Goal: Task Accomplishment & Management: Manage account settings

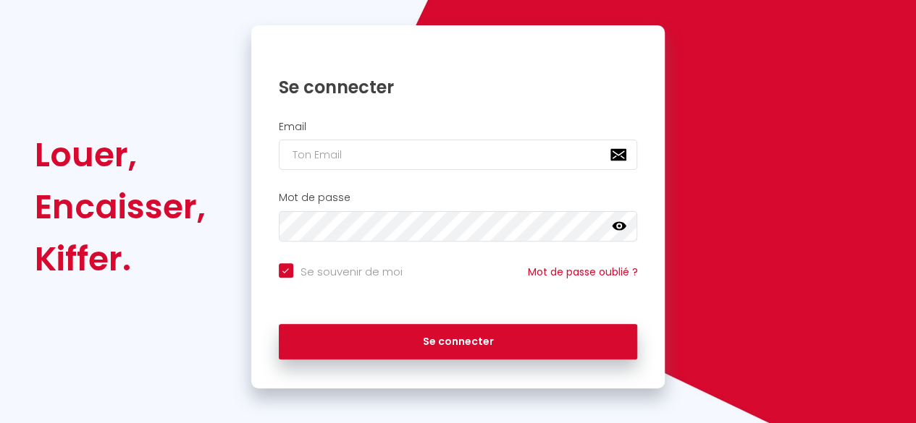
scroll to position [138, 0]
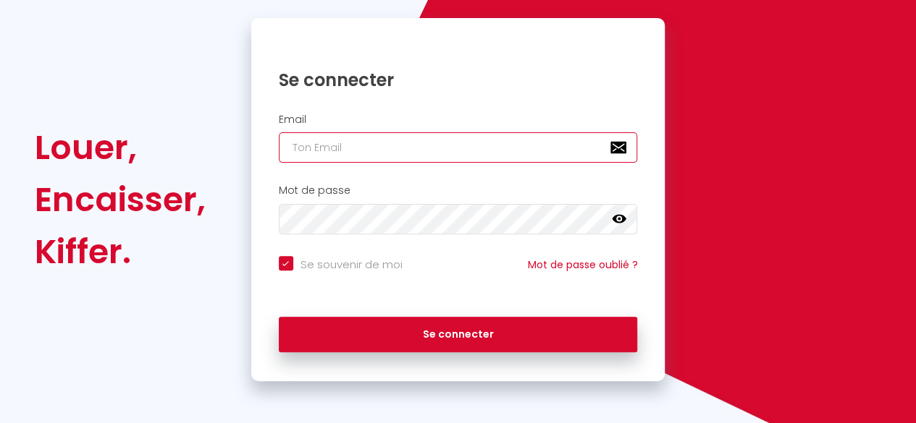
type input "plumwhiteconciergerie@outlook.fr"
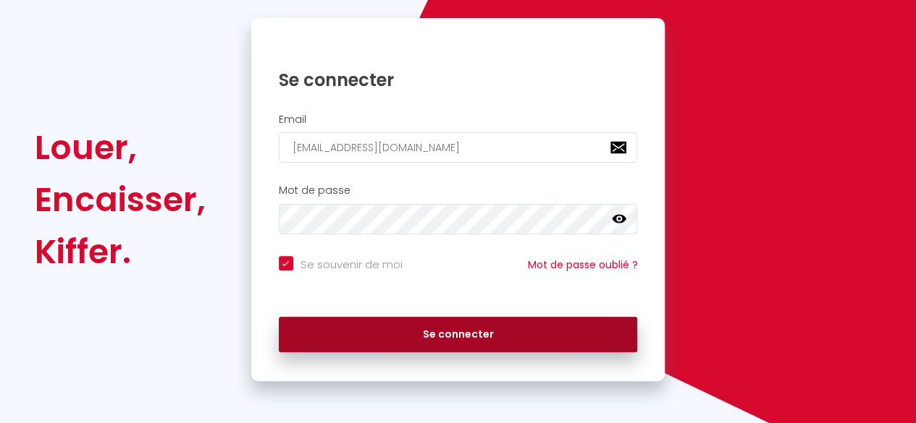
click at [381, 329] on button "Se connecter" at bounding box center [458, 335] width 359 height 36
checkbox input "true"
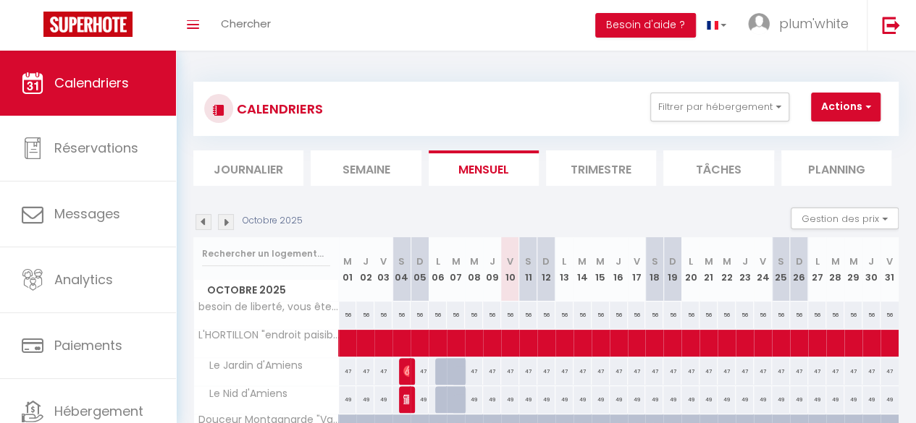
click at [594, 165] on li "Trimestre" at bounding box center [601, 168] width 110 height 35
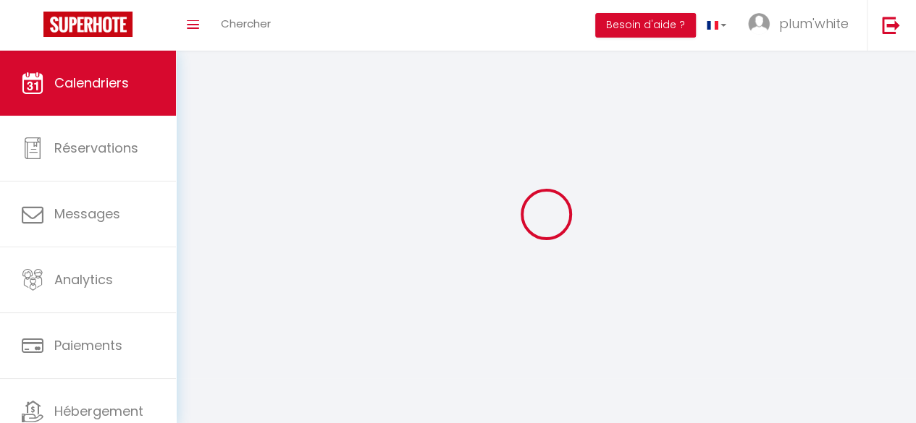
select select
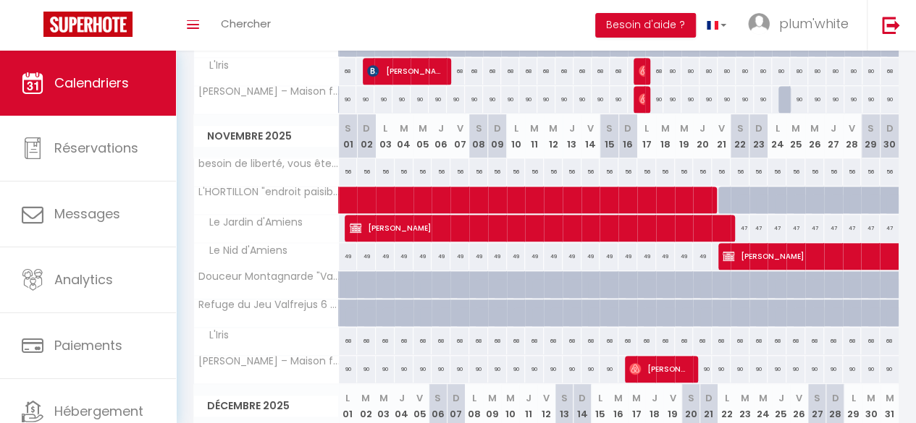
scroll to position [414, 0]
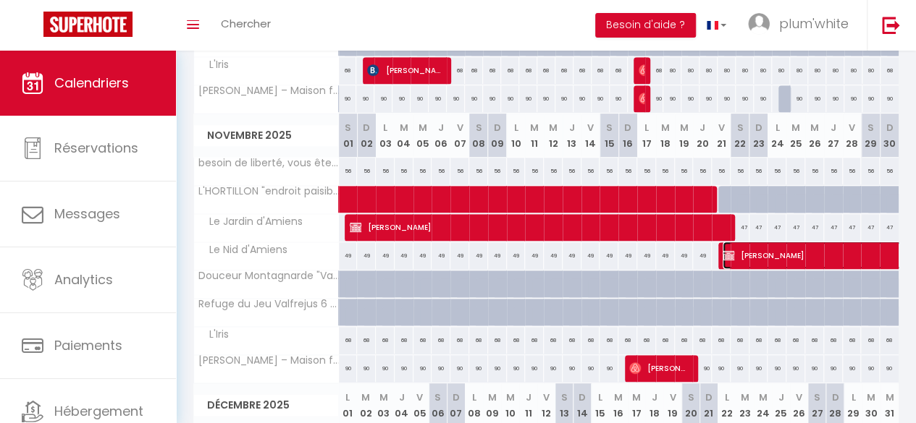
select select "OK"
select select "KO"
select select "1"
select select "0"
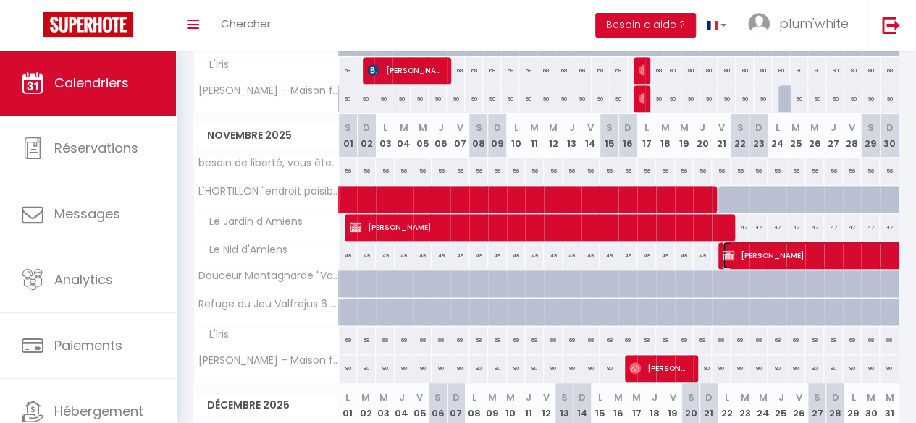
select select "1"
select select
select select "52215"
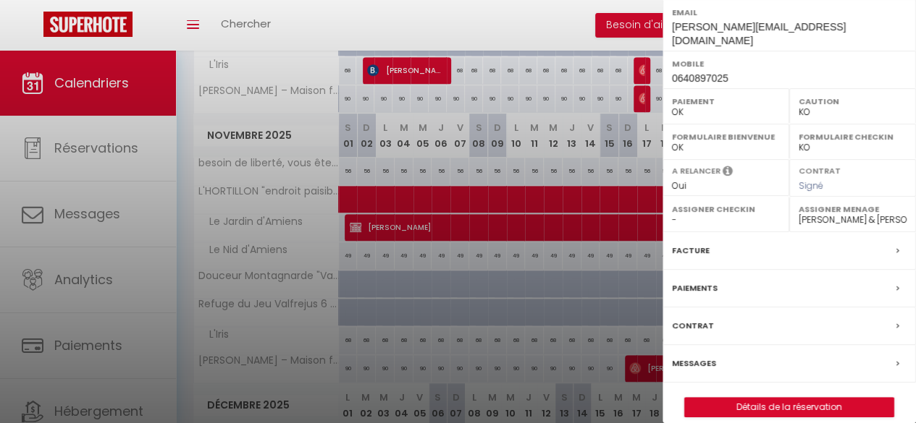
scroll to position [271, 0]
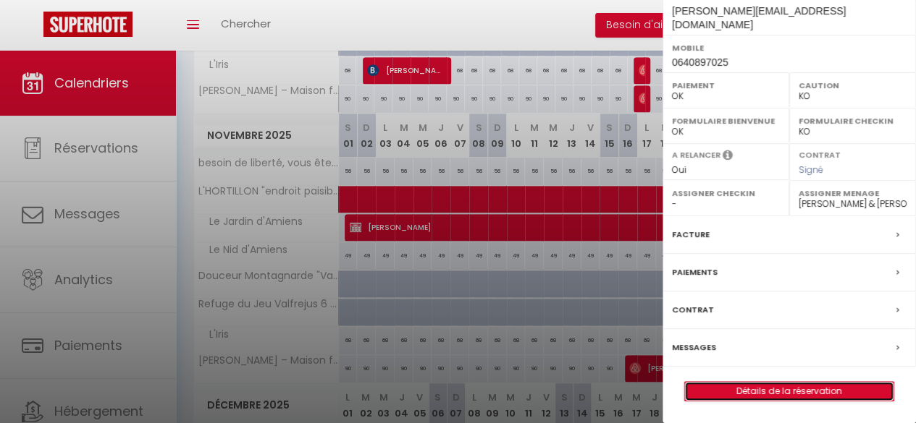
click at [732, 387] on link "Détails de la réservation" at bounding box center [789, 391] width 208 height 19
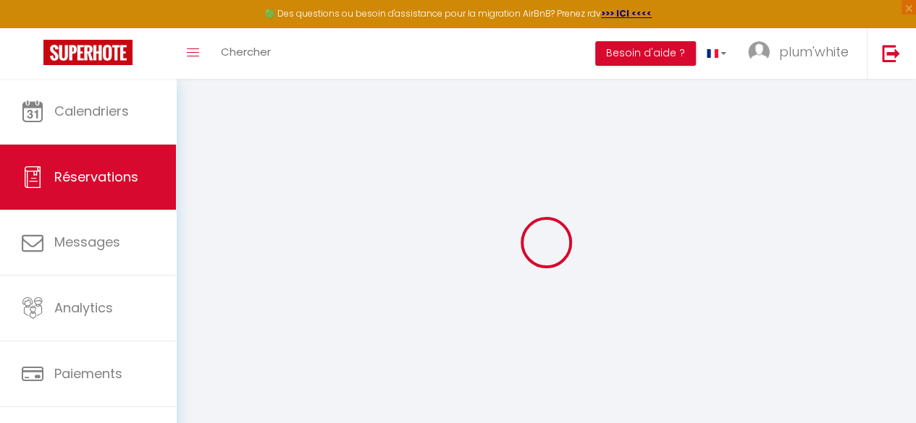
type input "Mathilde"
type input "Le Floch"
type input "mathilde.lefloch@gmail.com"
type input "0640897025"
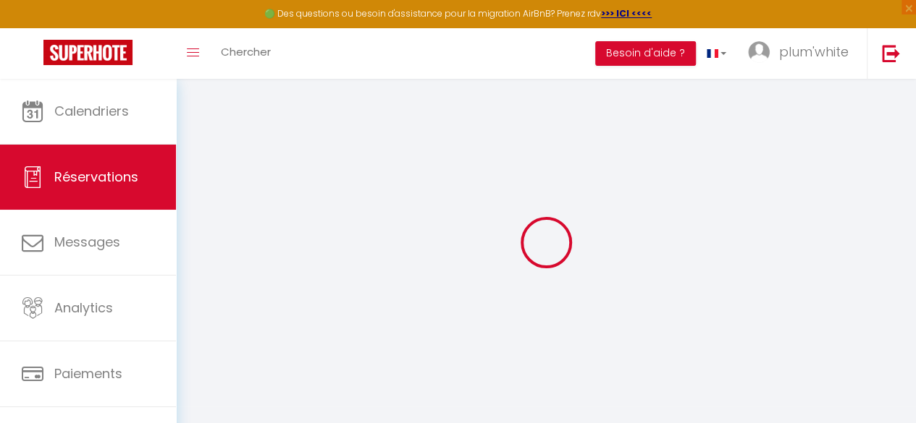
type input "0640897025"
type input "56340"
type input "50 rue de la gare"
type input "Plouharnel"
select select "FR"
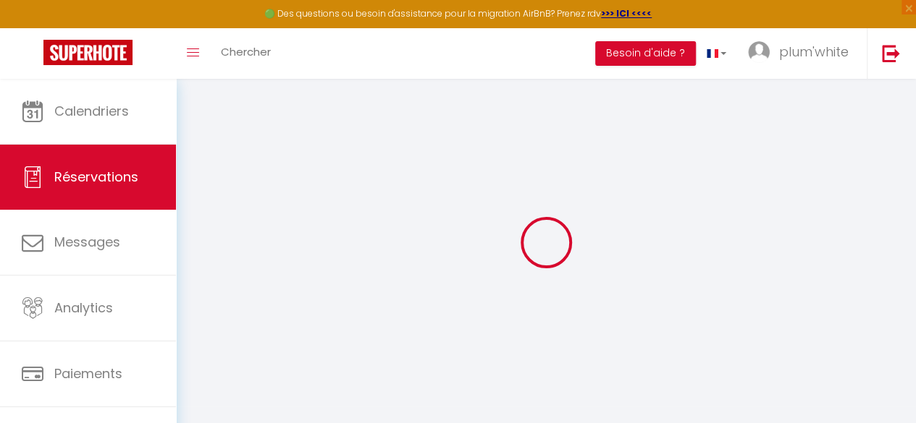
select select "53094"
select select "1"
type input "Ven 21 Novembre 2025"
select select
type input "Mar 30 Décembre 2025"
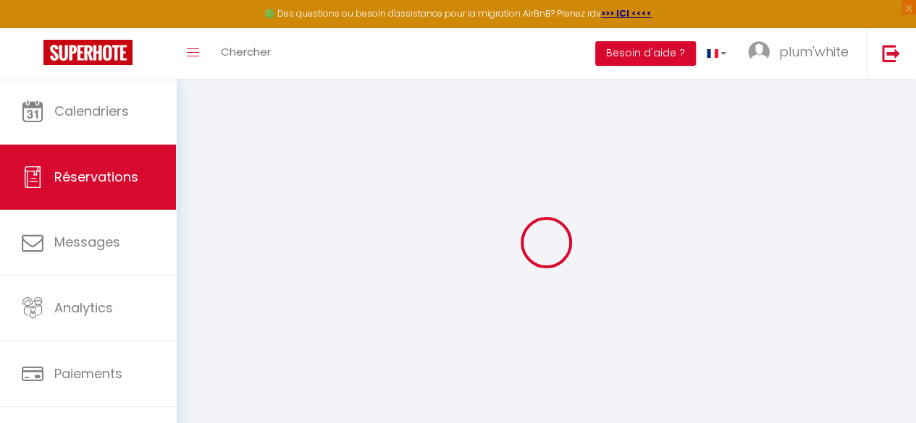
select select
type input "1"
select select "12"
select select
type input "800"
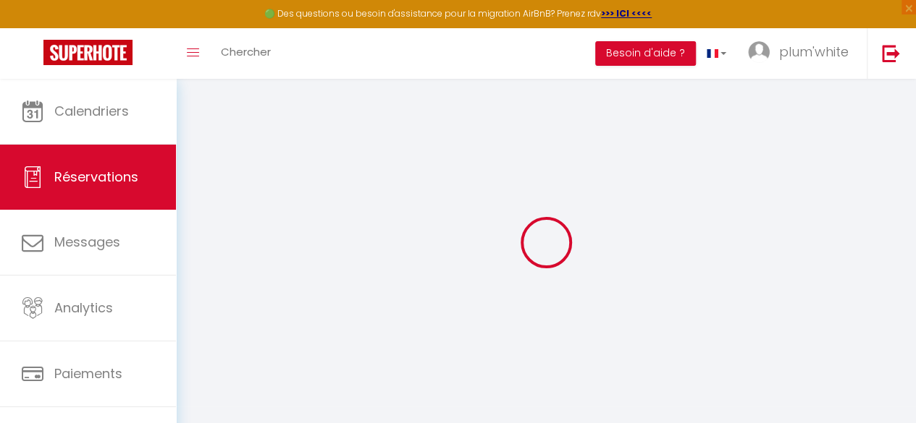
checkbox input "false"
type input "0"
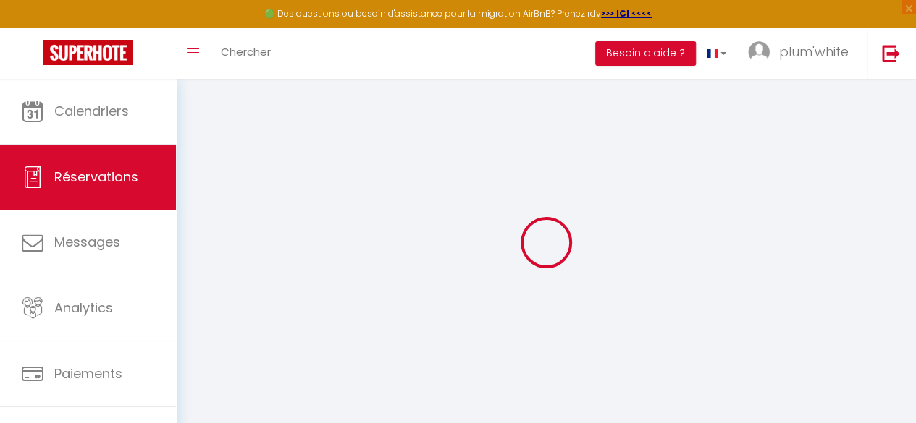
select select
select select "14"
checkbox input "false"
select select
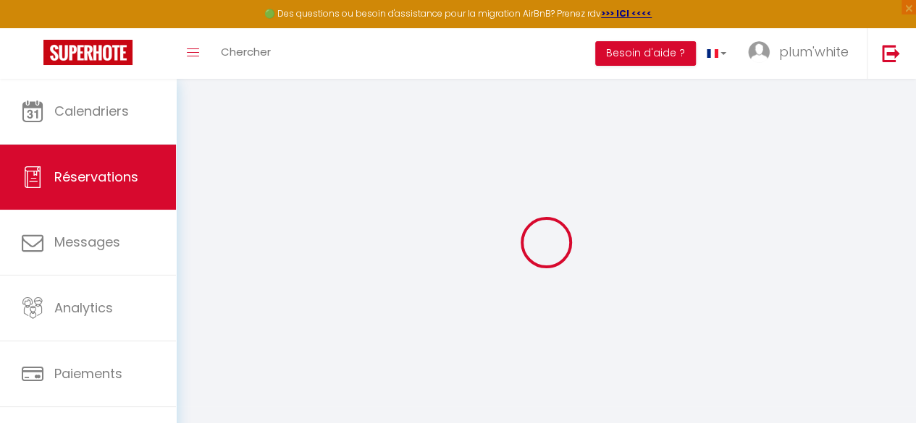
select select
checkbox input "false"
select select
checkbox input "false"
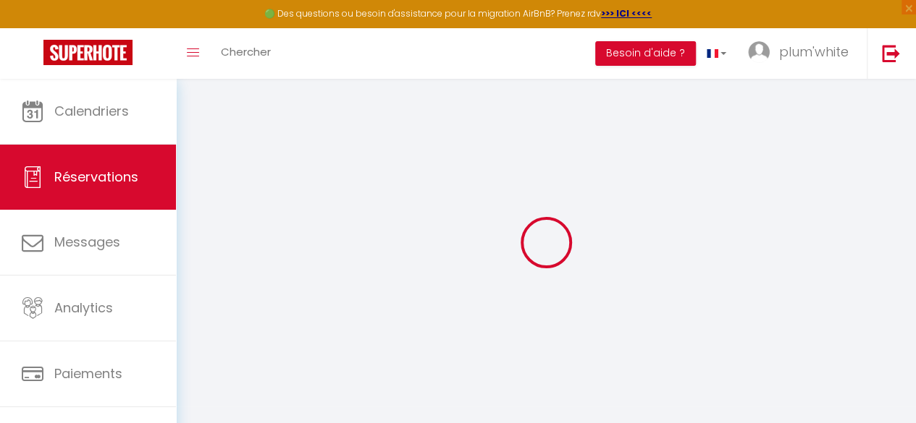
type textarea "Je vous tiendrais informée plus précisément de mon heure d'arrivée quand j'en s…"
type textarea "Y a t'il un sèche cheveux dans la salle de bain? Les linges de lit et toilettes…"
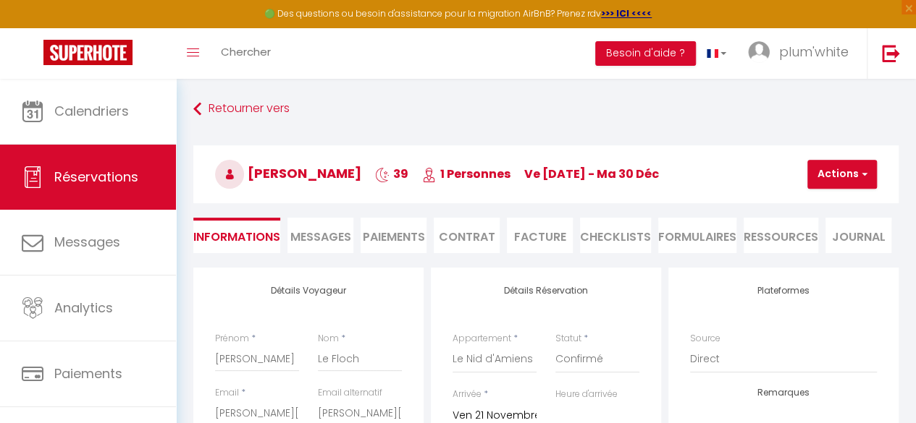
type input "23"
select select
checkbox input "false"
select select "15:00"
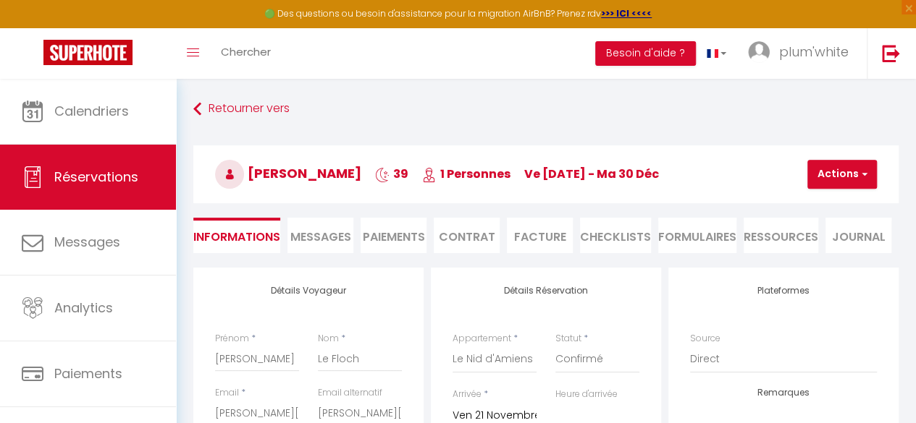
select select "11:00"
click at [402, 232] on li "Paiements" at bounding box center [393, 235] width 66 height 35
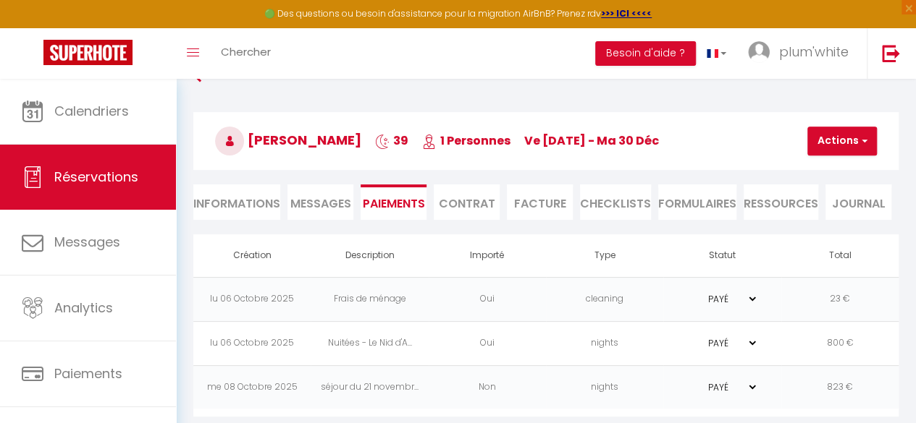
scroll to position [79, 0]
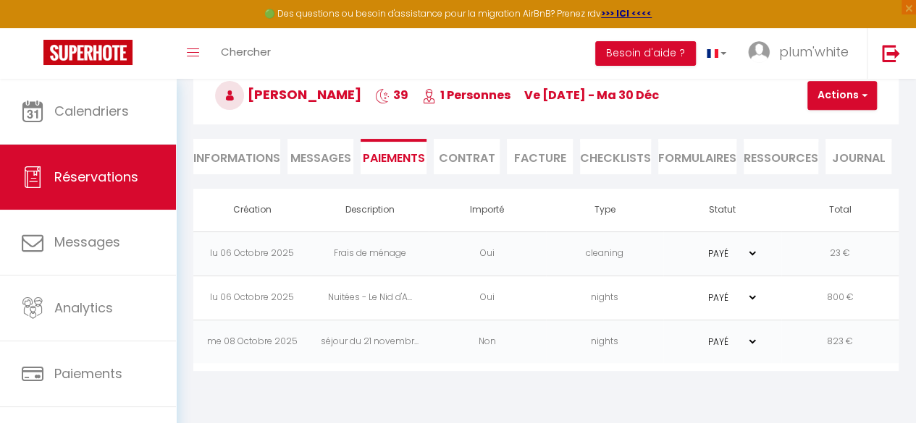
click at [860, 269] on td "23 €" at bounding box center [839, 254] width 117 height 44
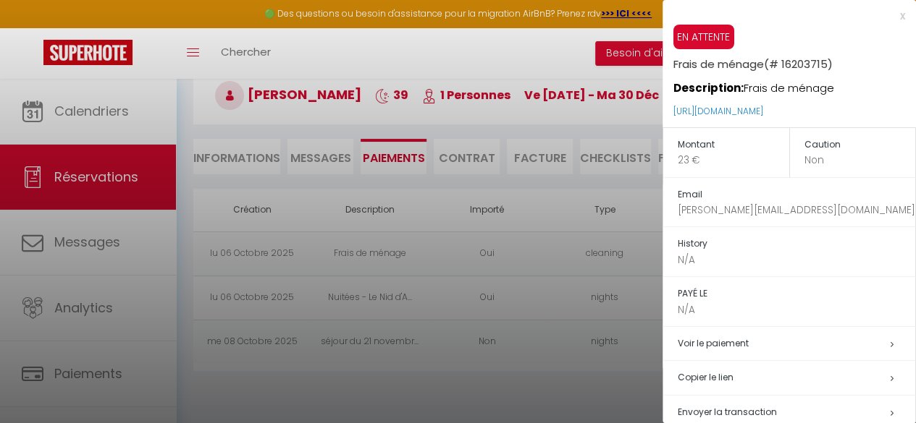
click at [546, 156] on div at bounding box center [458, 211] width 916 height 423
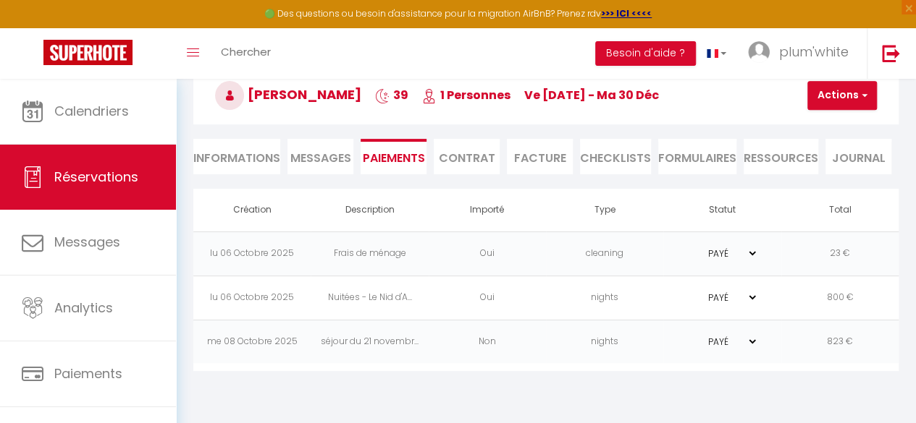
click at [539, 152] on li "Facture" at bounding box center [540, 156] width 66 height 35
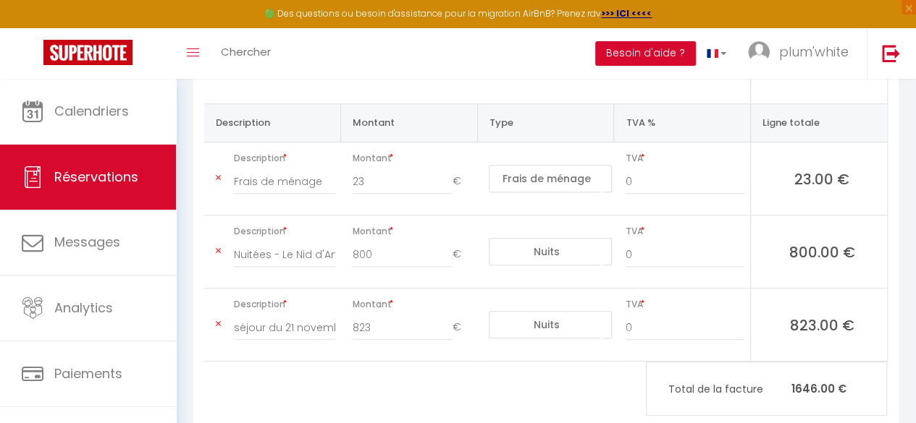
scroll to position [295, 0]
click at [274, 313] on input "séjour du 21 novembre au 30 décembre 2025" at bounding box center [284, 326] width 101 height 26
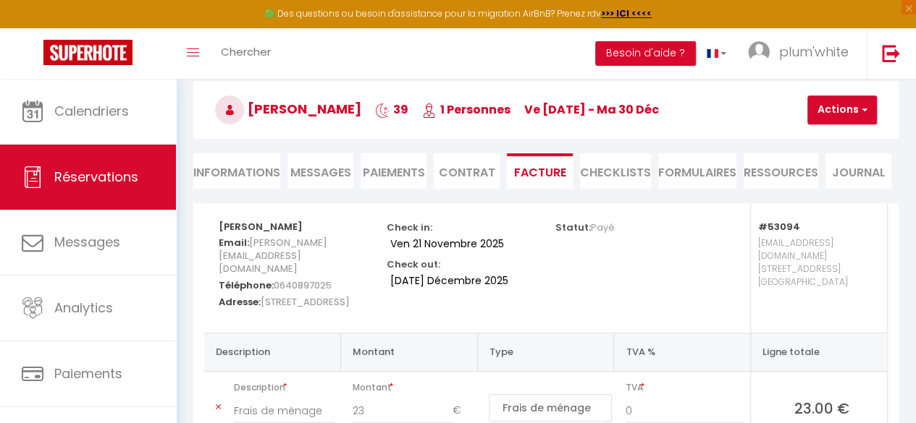
scroll to position [62, 0]
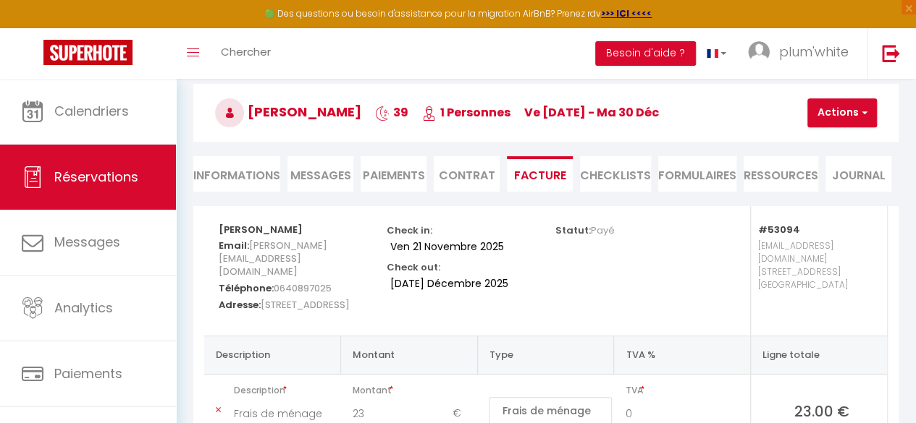
click at [387, 165] on li "Paiements" at bounding box center [393, 173] width 66 height 35
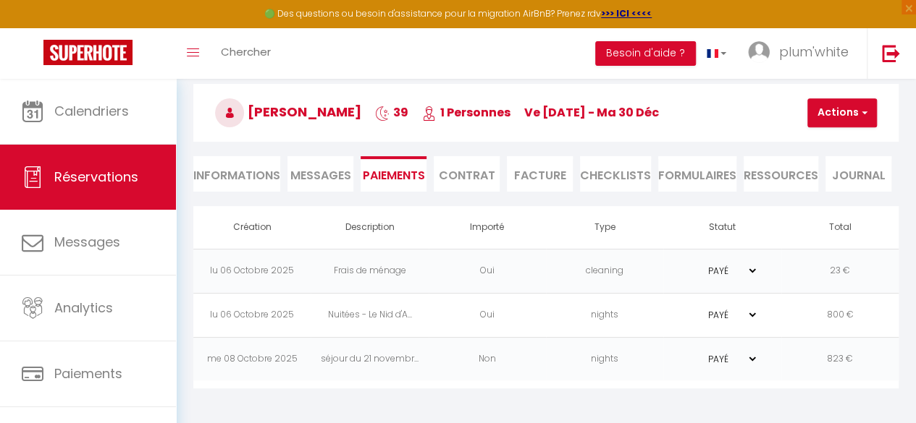
click at [747, 316] on select "PAYÉ EN ATTENTE" at bounding box center [721, 315] width 72 height 14
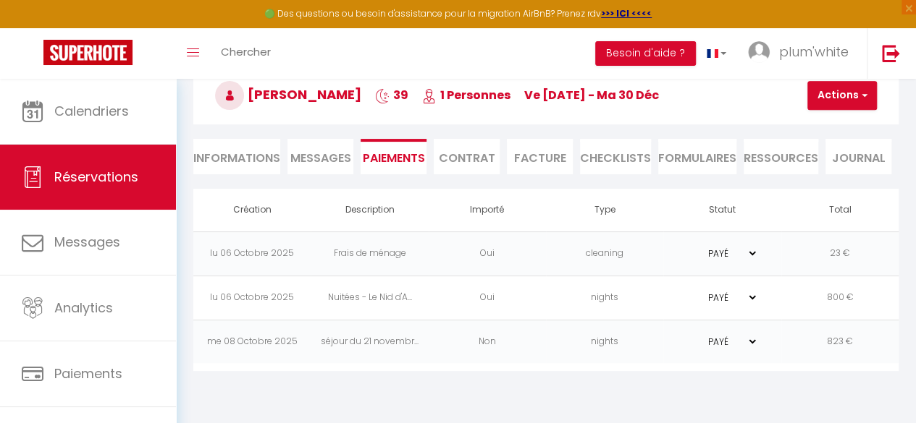
click at [748, 299] on select "PAYÉ EN ATTENTE" at bounding box center [721, 298] width 72 height 14
click at [685, 291] on select "PAYÉ EN ATTENTE" at bounding box center [721, 298] width 72 height 14
click at [746, 252] on select "PAYÉ EN ATTENTE" at bounding box center [721, 254] width 72 height 14
click at [408, 305] on td "Nuitées - Le Nid d'A..." at bounding box center [369, 298] width 117 height 44
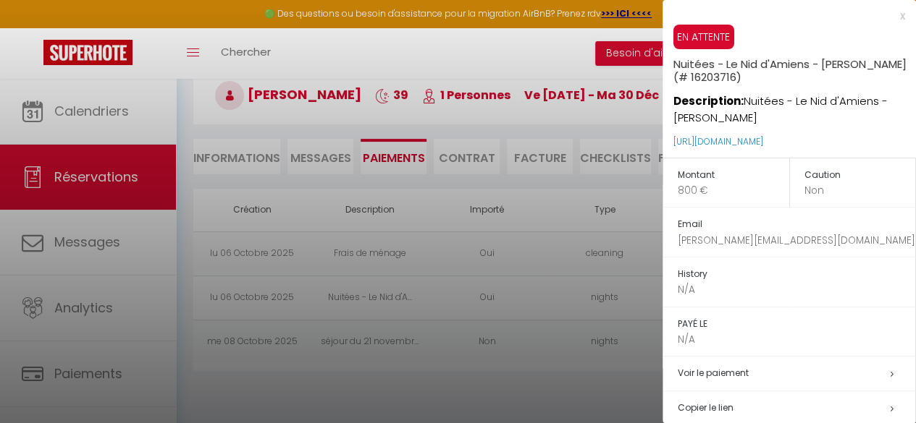
scroll to position [86, 0]
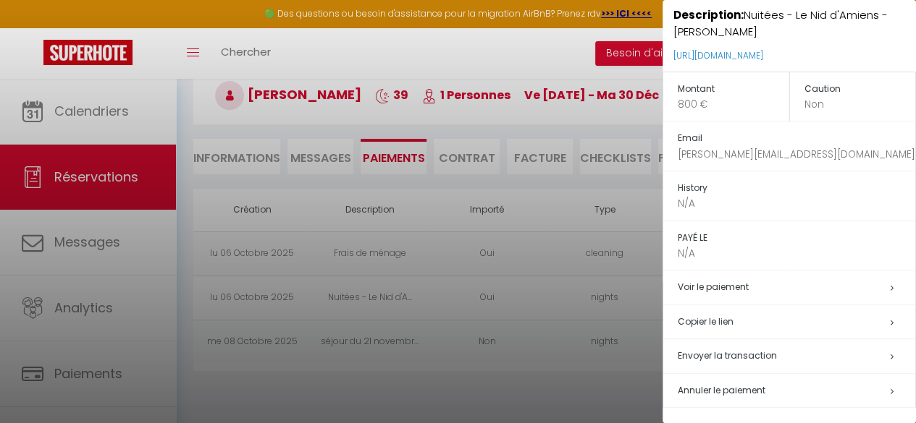
click at [714, 394] on h5 "Annuler le paiement" at bounding box center [795, 391] width 237 height 17
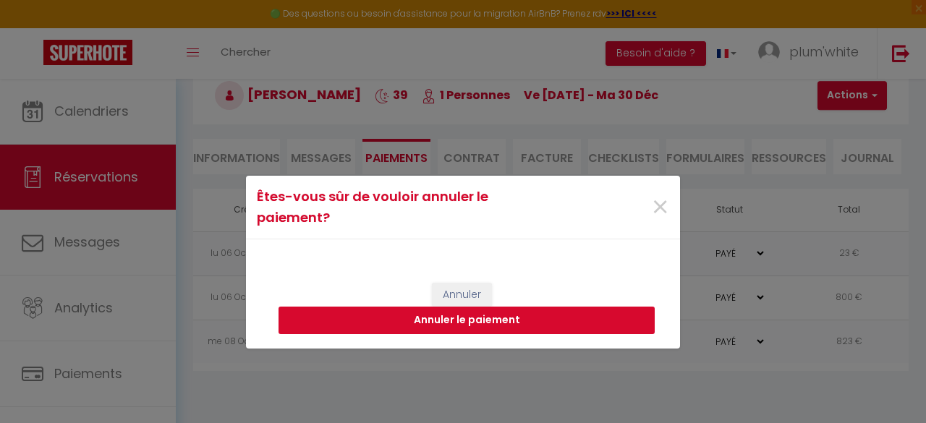
click at [433, 329] on button "Annuler le paiement" at bounding box center [467, 321] width 376 height 28
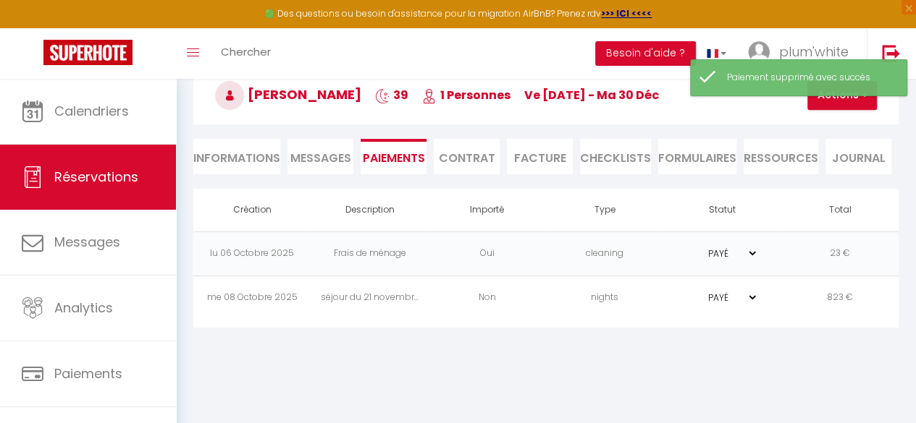
click at [363, 252] on td "Frais de ménage" at bounding box center [369, 254] width 117 height 44
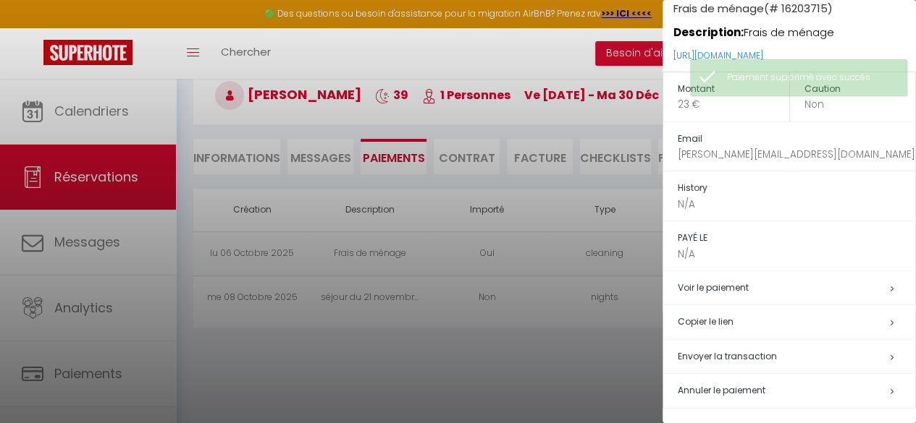
click at [704, 389] on span "Annuler le paiement" at bounding box center [721, 390] width 88 height 12
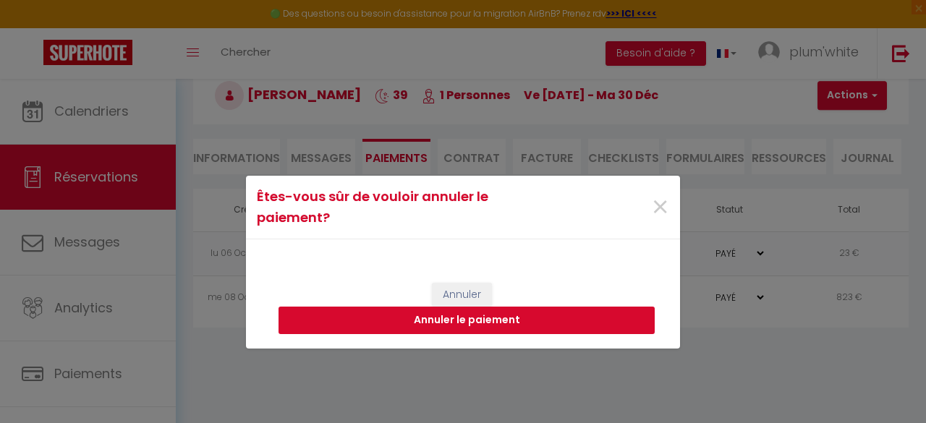
click at [465, 319] on button "Annuler le paiement" at bounding box center [467, 321] width 376 height 28
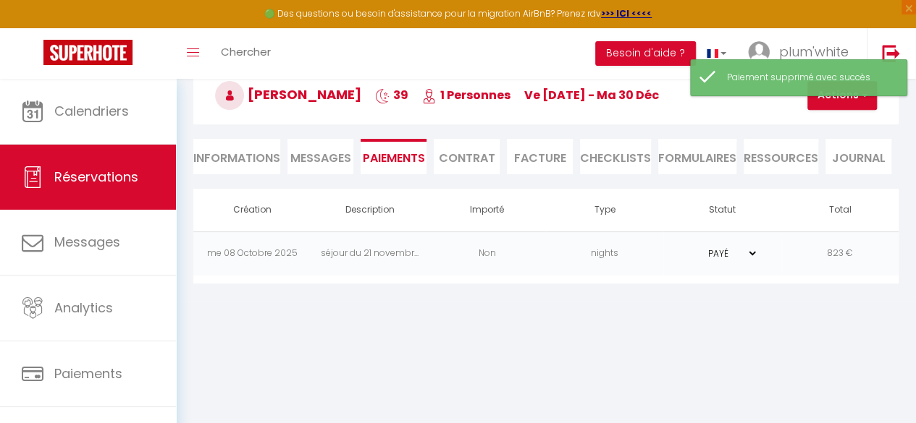
click at [343, 260] on td "séjour du 21 novembr..." at bounding box center [369, 254] width 117 height 44
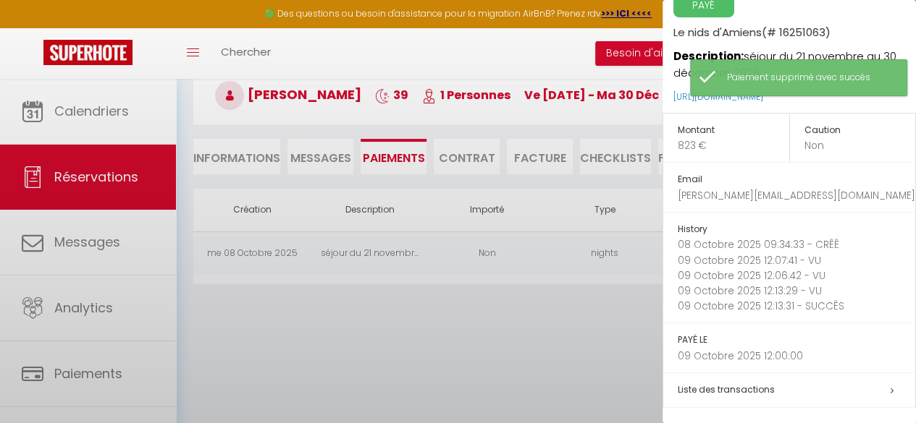
click at [343, 260] on div at bounding box center [458, 211] width 916 height 423
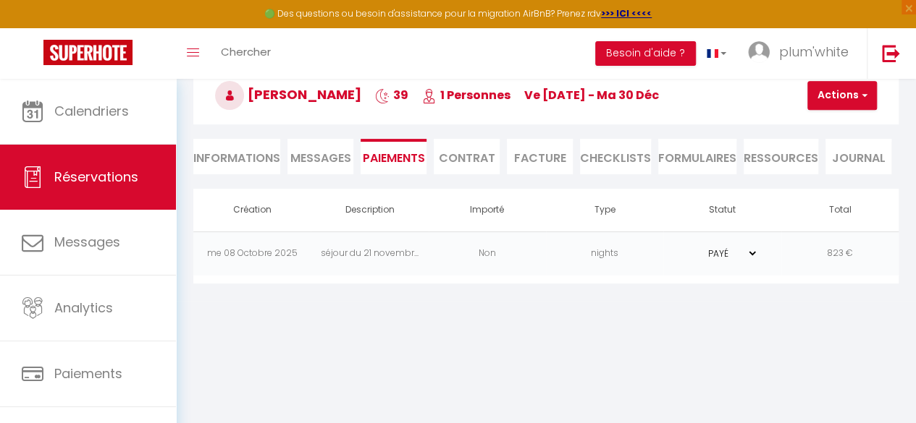
click at [542, 168] on li "Facture" at bounding box center [540, 156] width 66 height 35
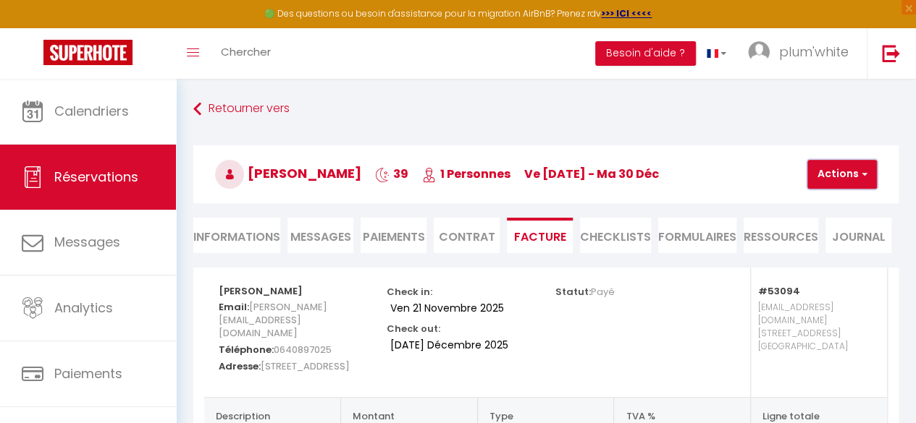
click at [866, 174] on span "button" at bounding box center [862, 174] width 9 height 13
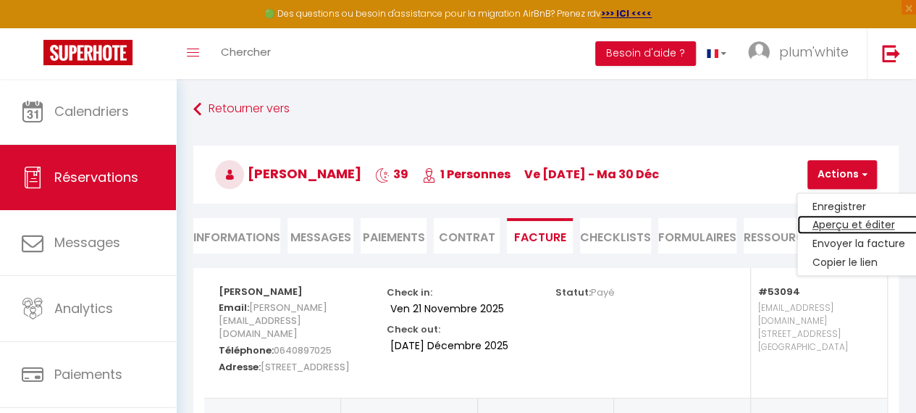
click at [822, 225] on link "Aperçu et éditer" at bounding box center [858, 225] width 122 height 19
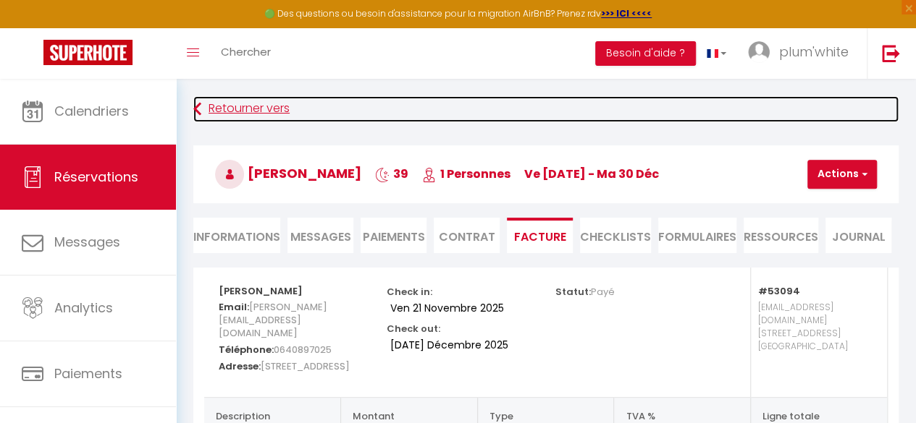
click at [242, 109] on link "Retourner vers" at bounding box center [545, 109] width 705 height 26
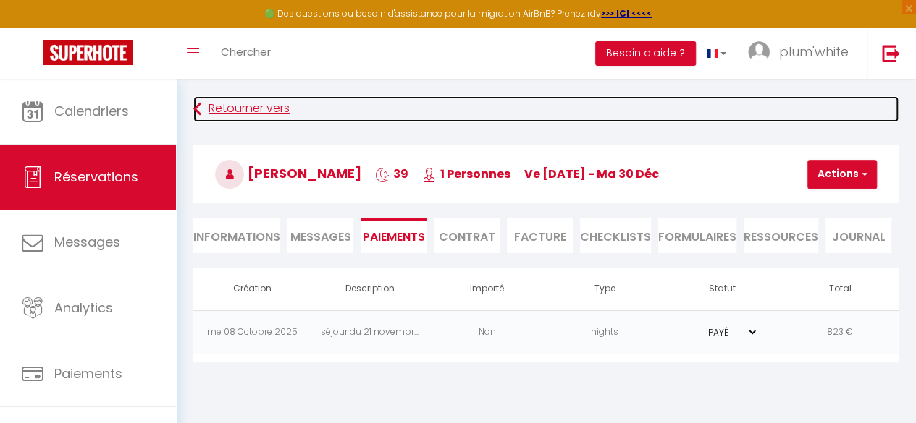
scroll to position [79, 0]
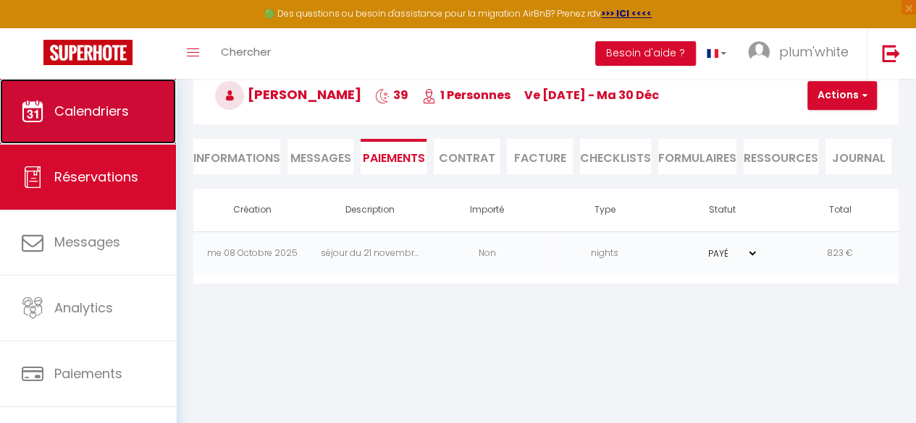
click at [93, 130] on link "Calendriers" at bounding box center [88, 111] width 176 height 65
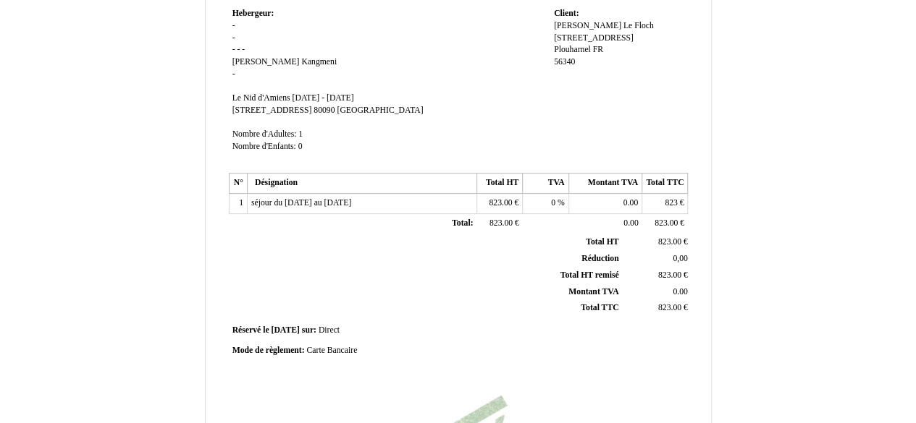
scroll to position [130, 0]
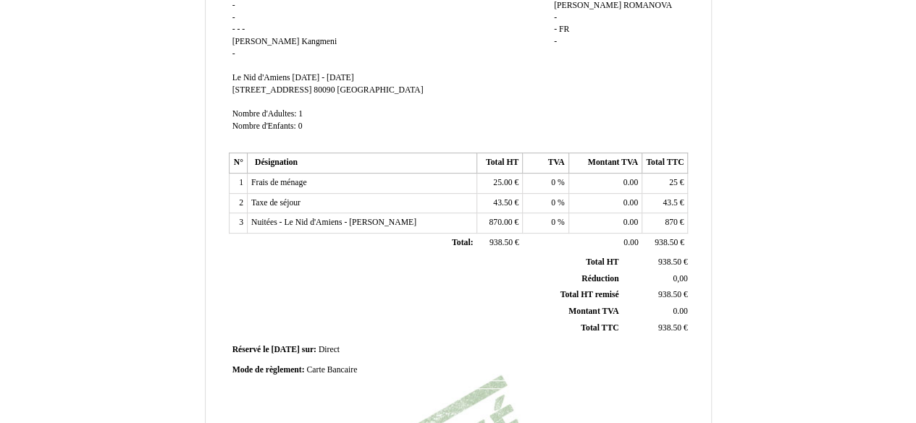
scroll to position [153, 0]
